Goal: Task Accomplishment & Management: Use online tool/utility

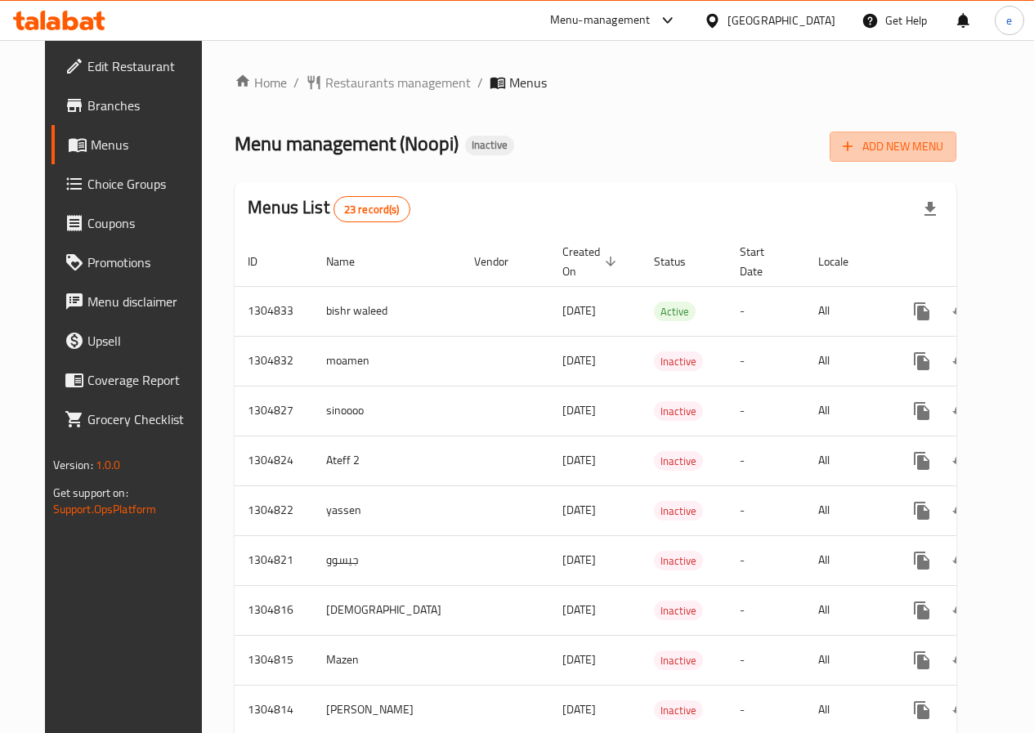
click at [930, 154] on span "Add New Menu" at bounding box center [892, 146] width 101 height 20
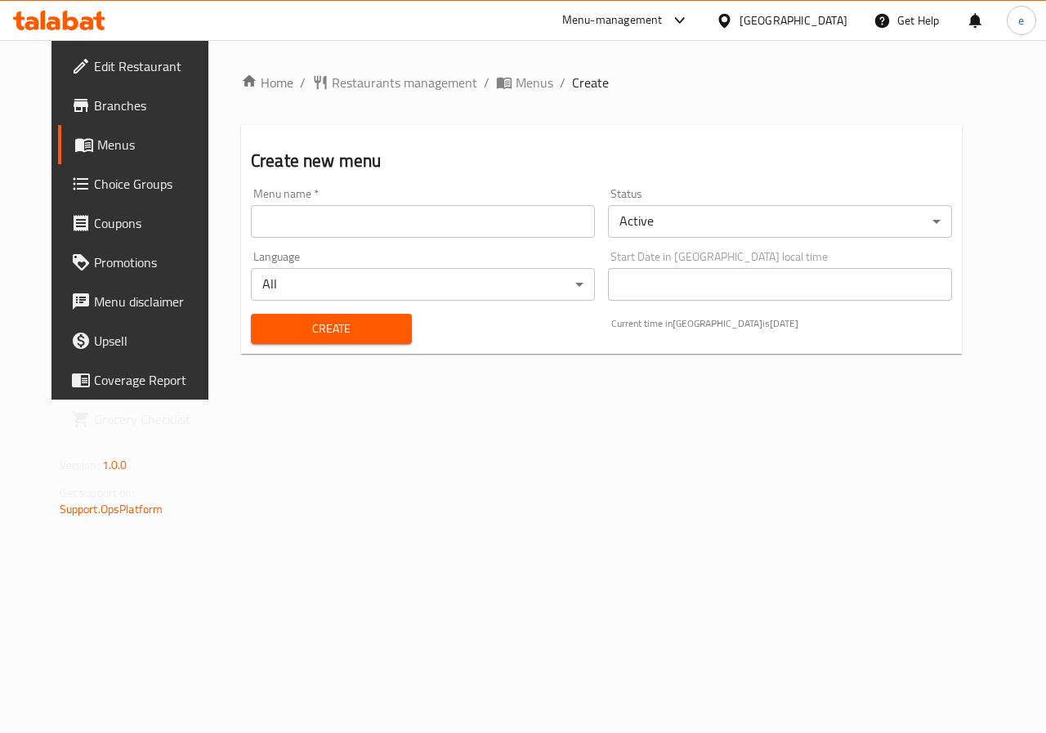
click at [434, 238] on div "Menu name   * Menu name *" at bounding box center [422, 212] width 357 height 63
click at [434, 224] on input "text" at bounding box center [423, 221] width 344 height 33
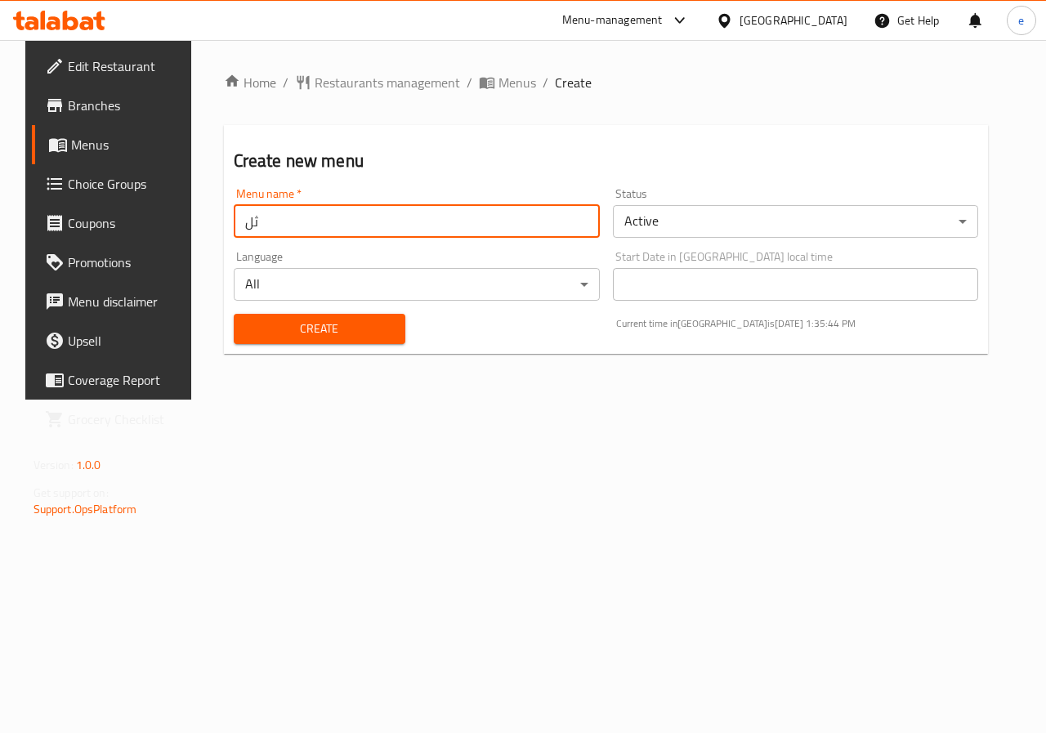
type input "ث"
type input "e"
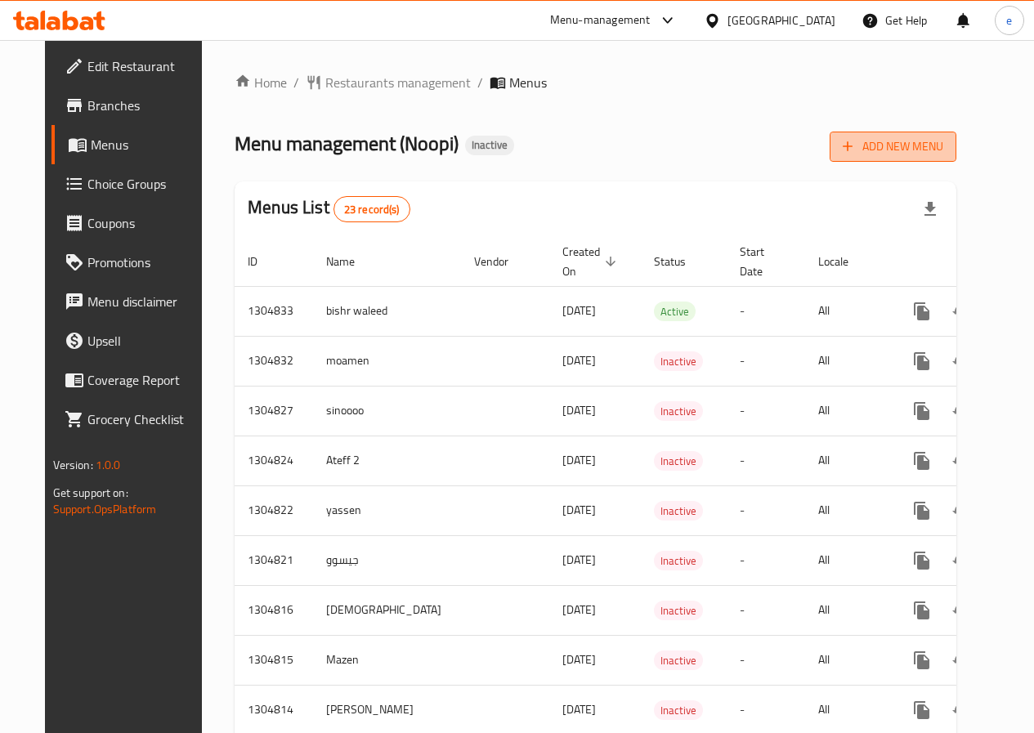
click at [943, 152] on span "Add New Menu" at bounding box center [892, 146] width 101 height 20
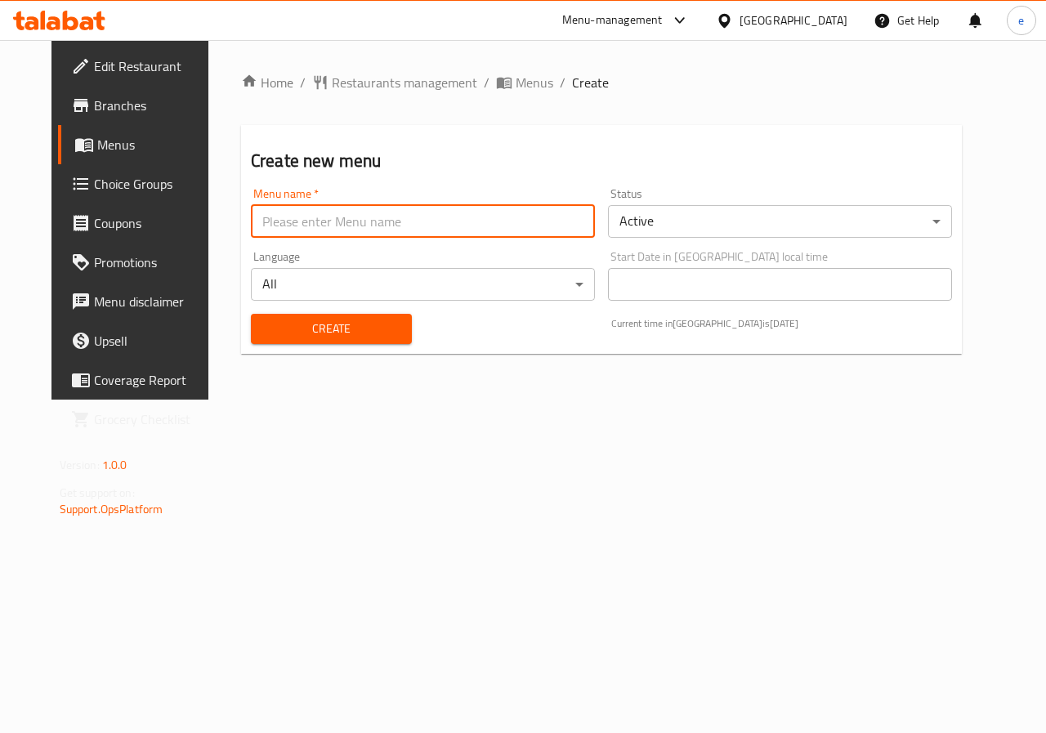
click at [318, 221] on input "text" at bounding box center [423, 221] width 344 height 33
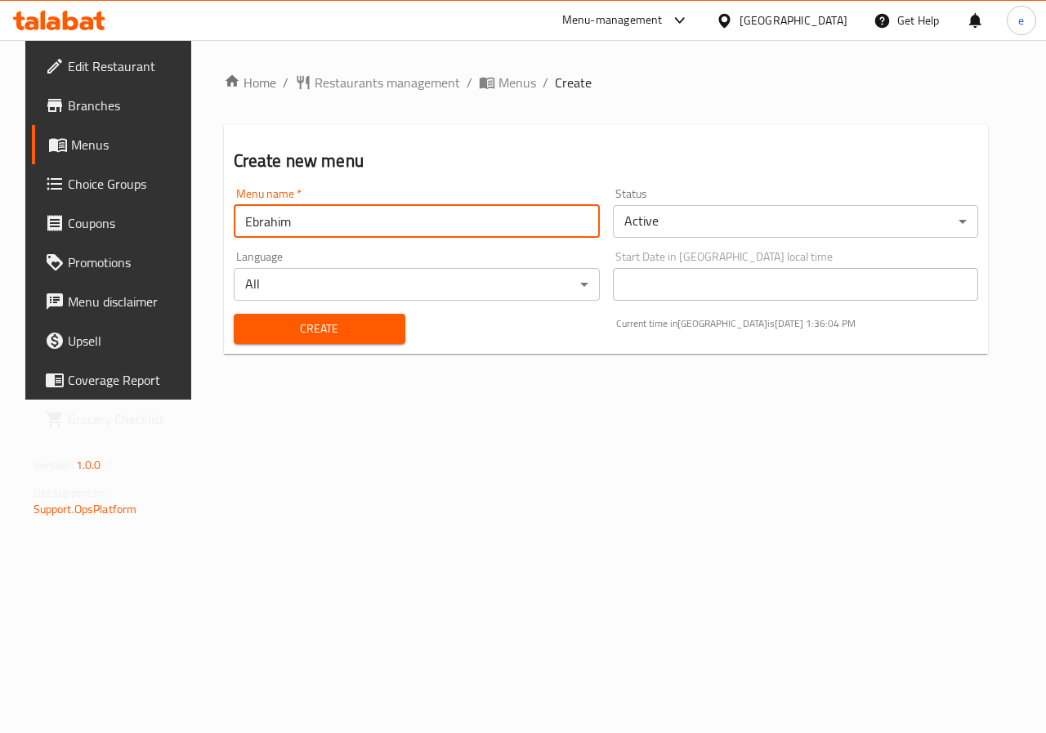
click at [316, 233] on input "Ebrahim" at bounding box center [417, 221] width 366 height 33
type input "Ebrahim V2"
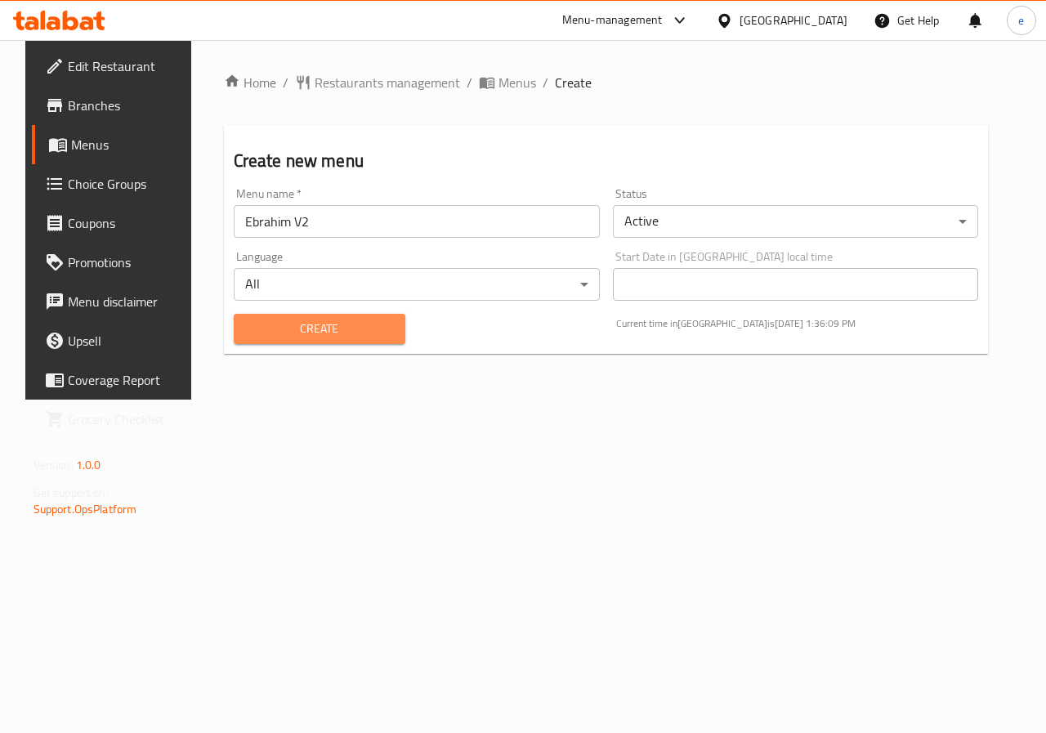
click at [348, 333] on span "Create" at bounding box center [319, 329] width 145 height 20
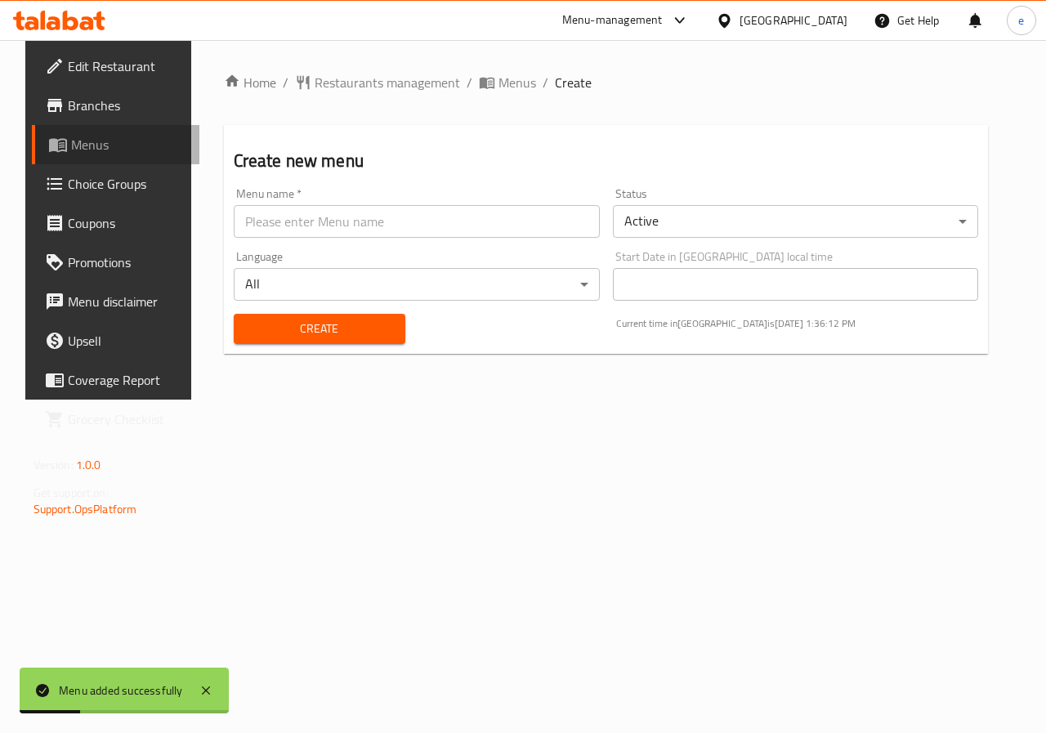
click at [48, 141] on icon at bounding box center [58, 145] width 20 height 20
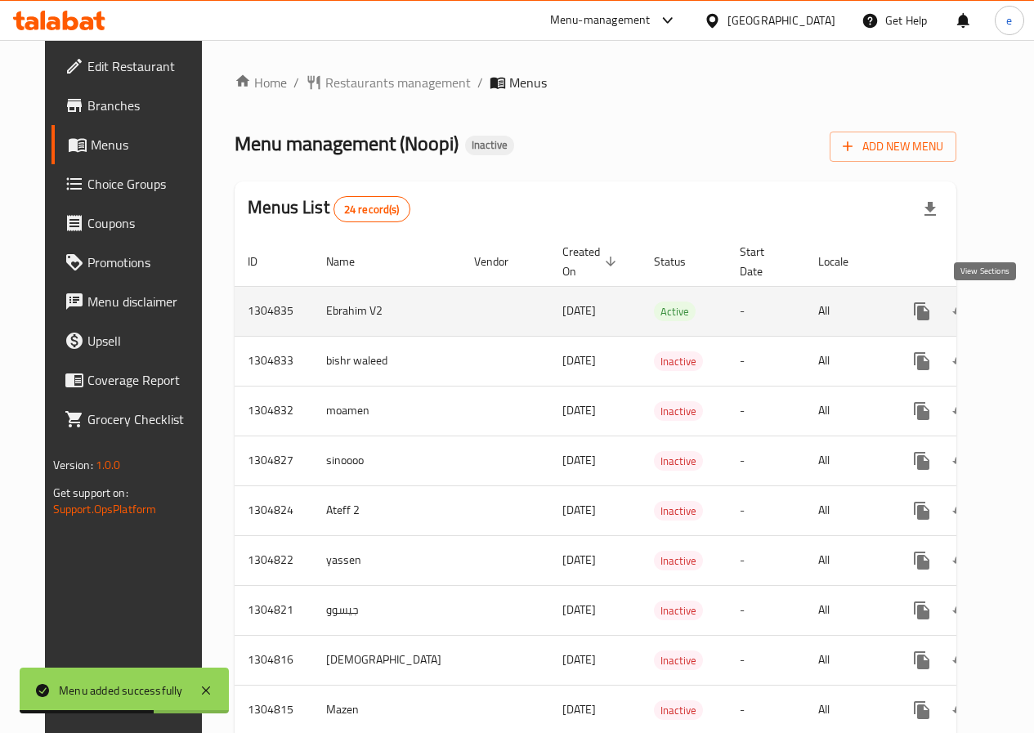
click at [1032, 311] on icon "enhanced table" at bounding box center [1039, 311] width 15 height 15
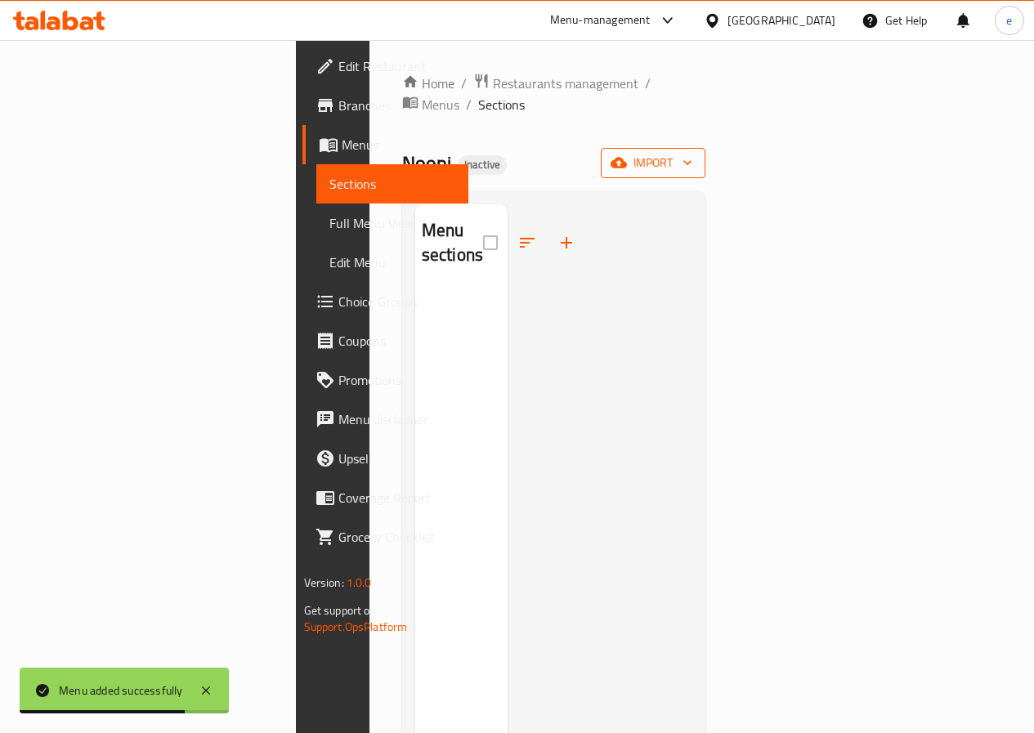
click at [705, 148] on button "import" at bounding box center [653, 163] width 105 height 30
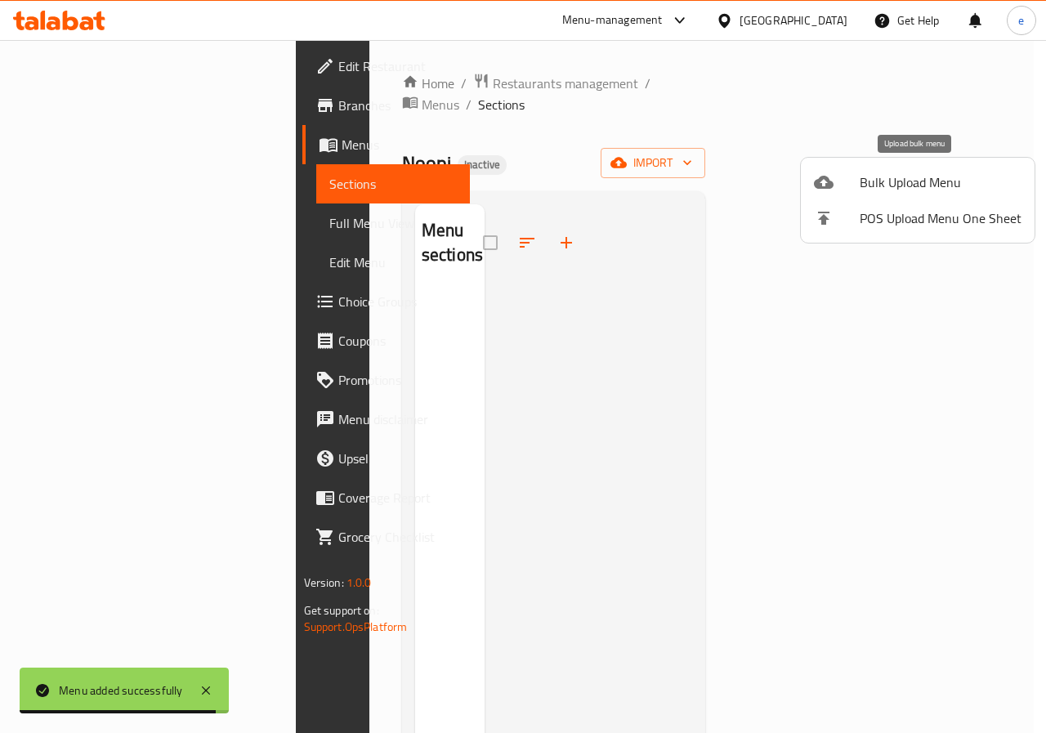
click at [912, 177] on span "Bulk Upload Menu" at bounding box center [941, 182] width 162 height 20
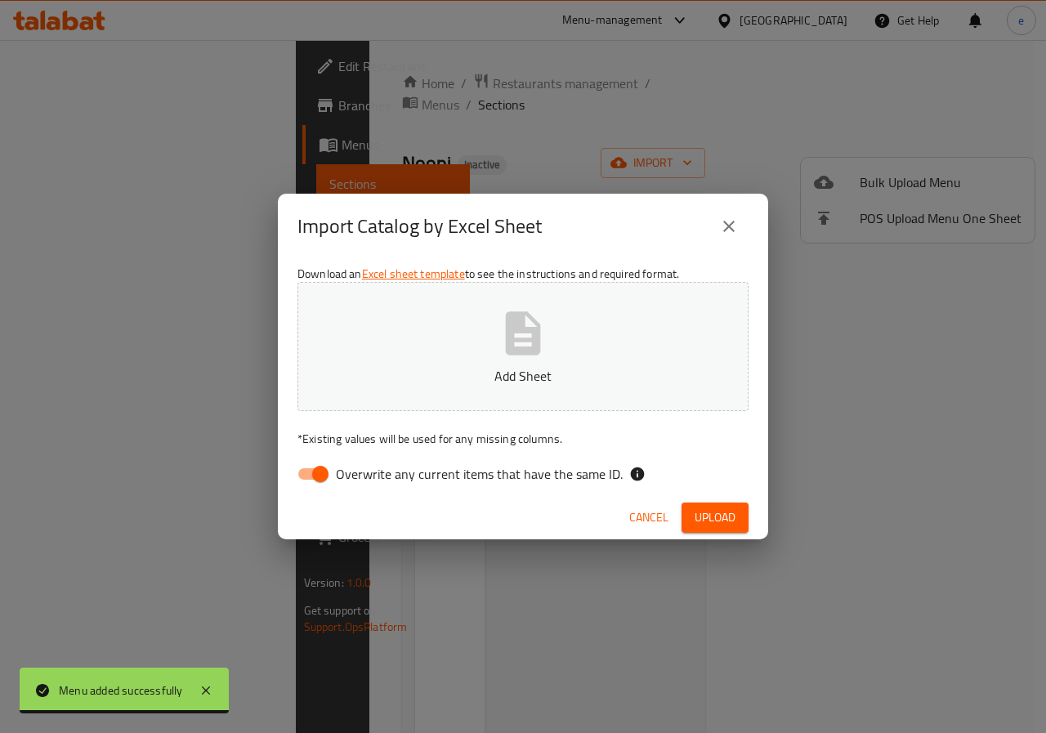
click at [589, 297] on button "Add Sheet" at bounding box center [522, 346] width 451 height 129
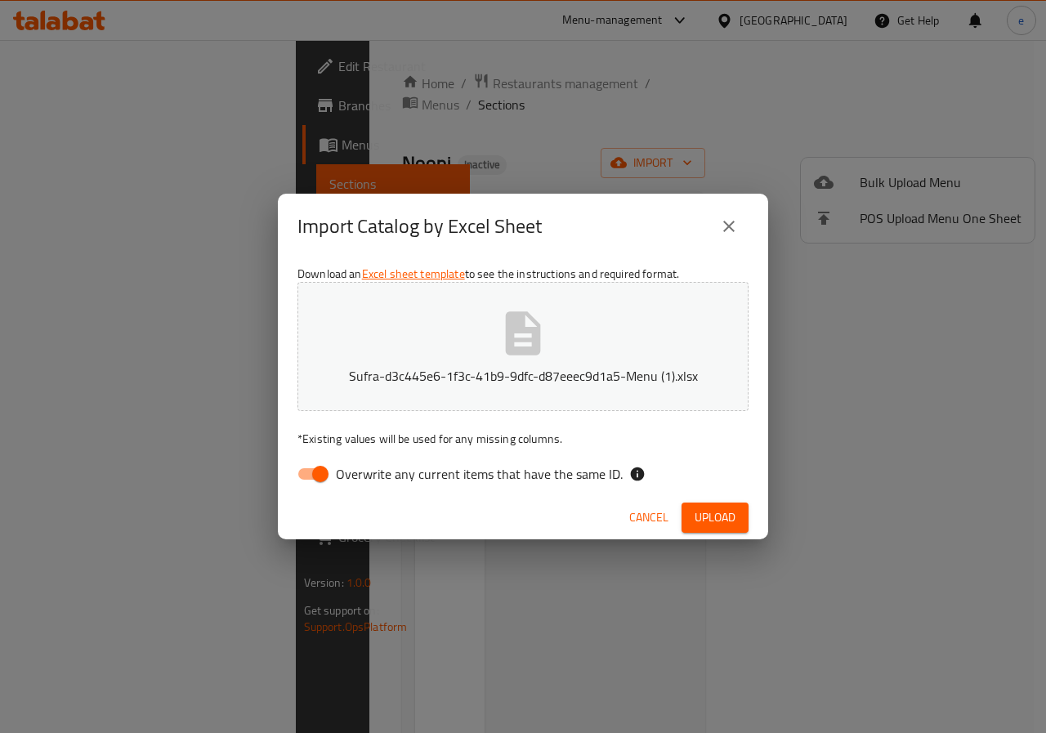
click at [324, 476] on input "Overwrite any current items that have the same ID." at bounding box center [320, 473] width 93 height 31
checkbox input "false"
click at [744, 522] on button "Upload" at bounding box center [714, 518] width 67 height 30
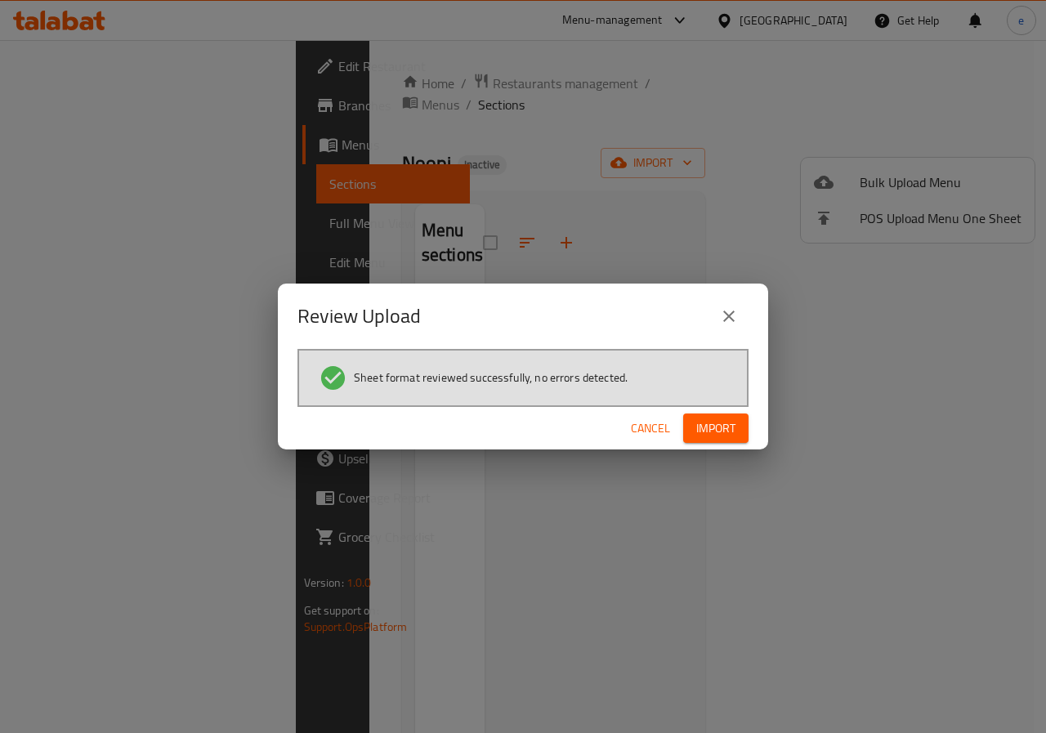
click at [705, 432] on span "Import" at bounding box center [715, 428] width 39 height 20
